Goal: Task Accomplishment & Management: Use online tool/utility

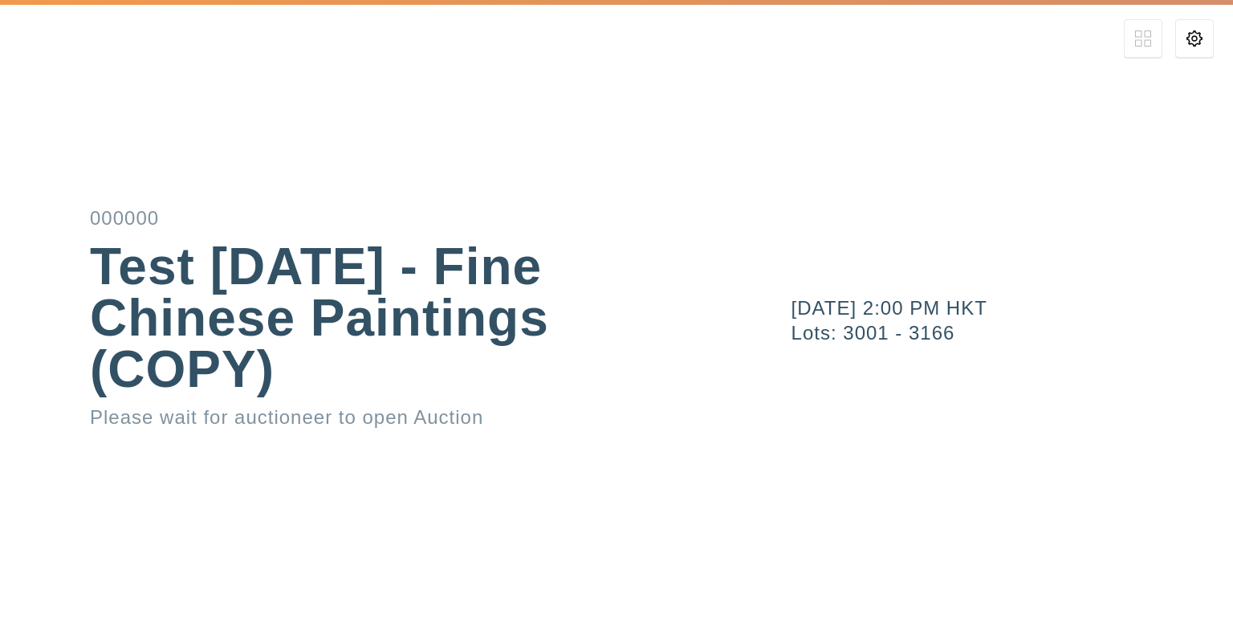
click at [585, 388] on div "Test 08Apr2024 - Fine Chinese Paintings (COPY)" at bounding box center [370, 318] width 560 height 154
click at [525, 431] on div "000000 Test 08Apr2024 - Fine Chinese Paintings (COPY) Please wait for auctionee…" at bounding box center [616, 317] width 1233 height 635
click at [880, 567] on div "April 8, 2024 2:00 PM HKT Lots: 3001 - 3166" at bounding box center [986, 317] width 493 height 635
click at [1201, 38] on icon at bounding box center [1194, 38] width 16 height 16
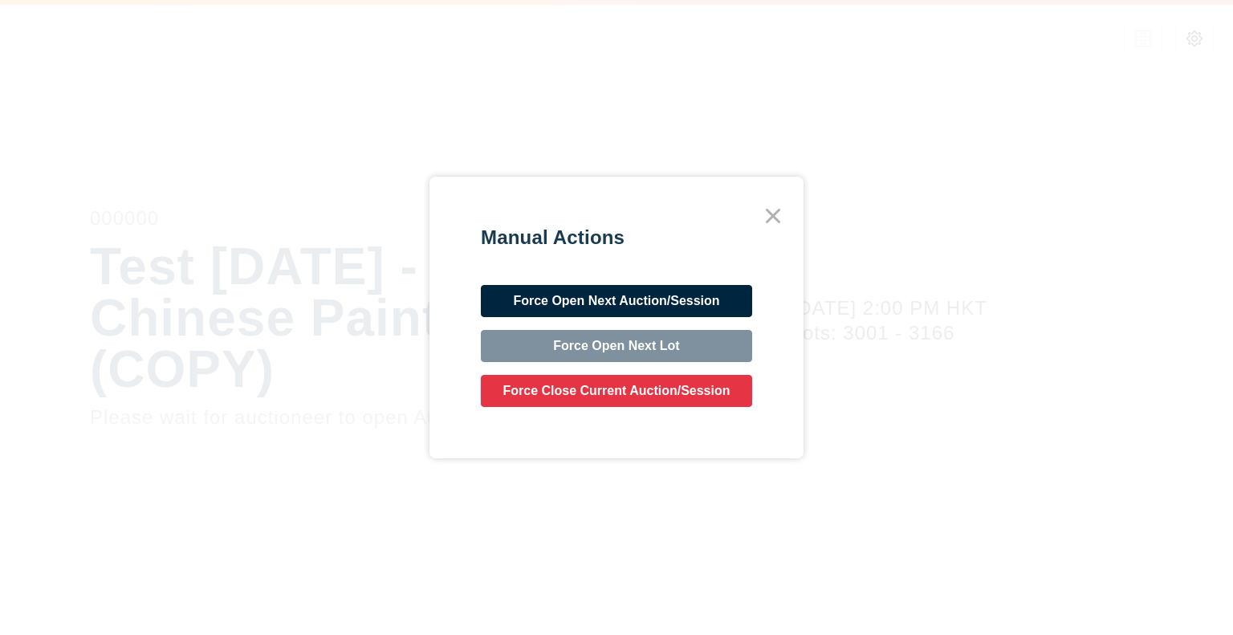
click at [844, 280] on div "Manual Actions Force Open Next Auction/Session Force Open Next Lot Force Close …" at bounding box center [616, 317] width 1233 height 635
click at [758, 211] on icon at bounding box center [772, 215] width 29 height 29
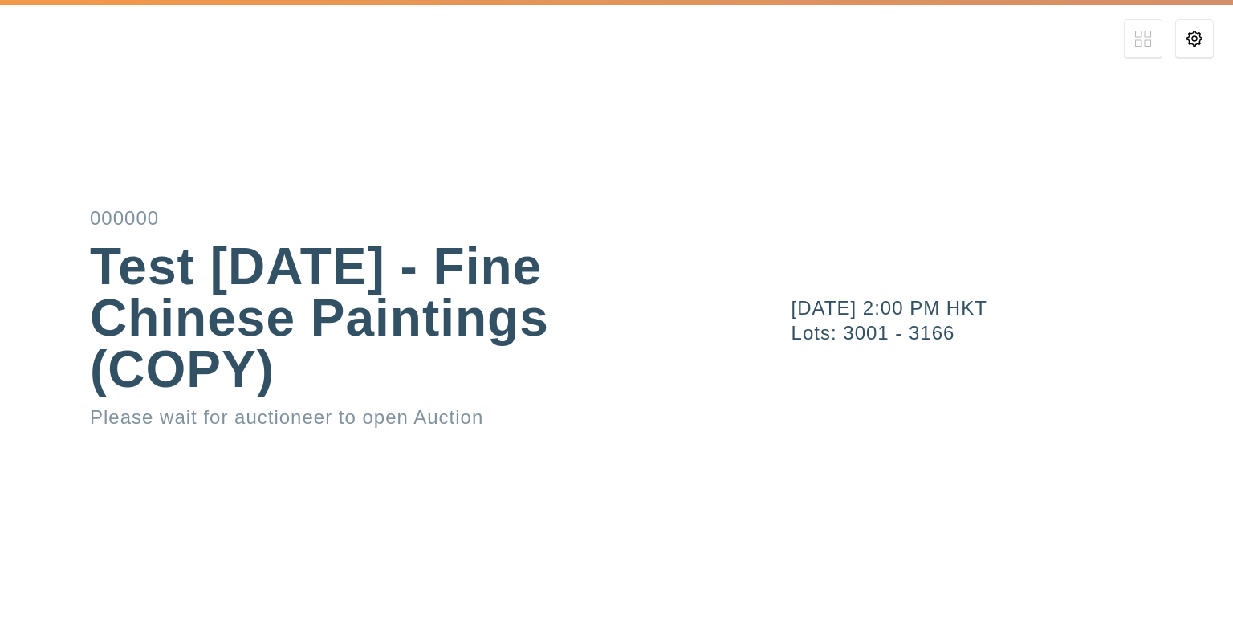
click at [647, 437] on div "000000 Test 08Apr2024 - Fine Chinese Paintings (COPY) Please wait for auctionee…" at bounding box center [616, 317] width 1233 height 635
